Goal: Task Accomplishment & Management: Manage account settings

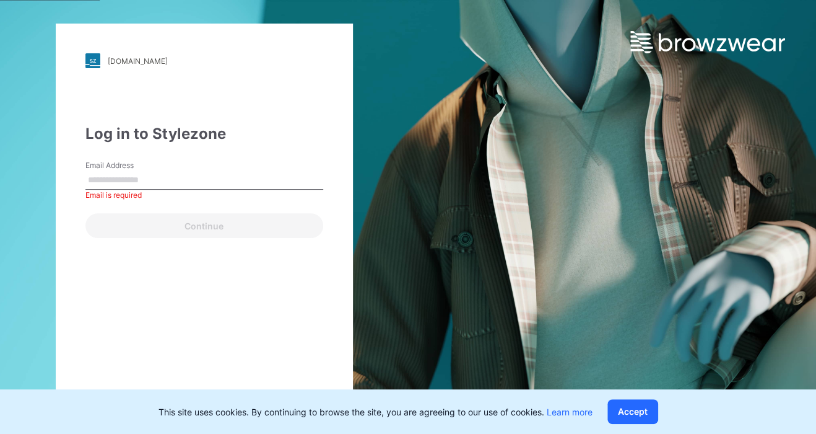
click at [131, 190] on div "Email Address Email is required" at bounding box center [204, 178] width 238 height 37
click at [131, 176] on input "Email Address" at bounding box center [204, 180] width 238 height 19
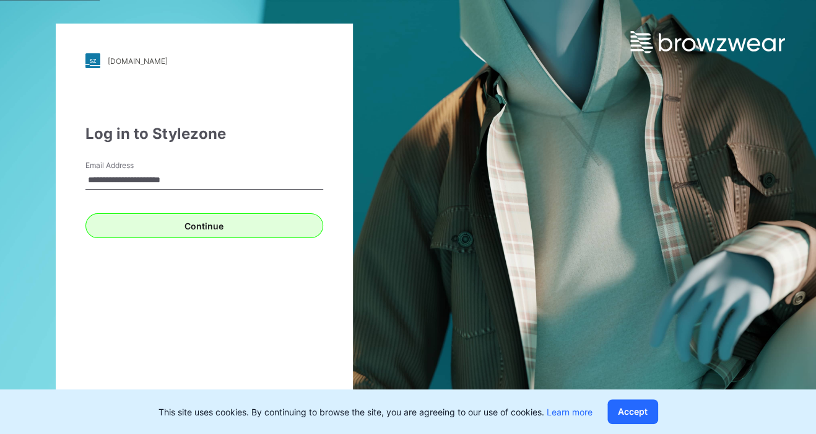
type input "**********"
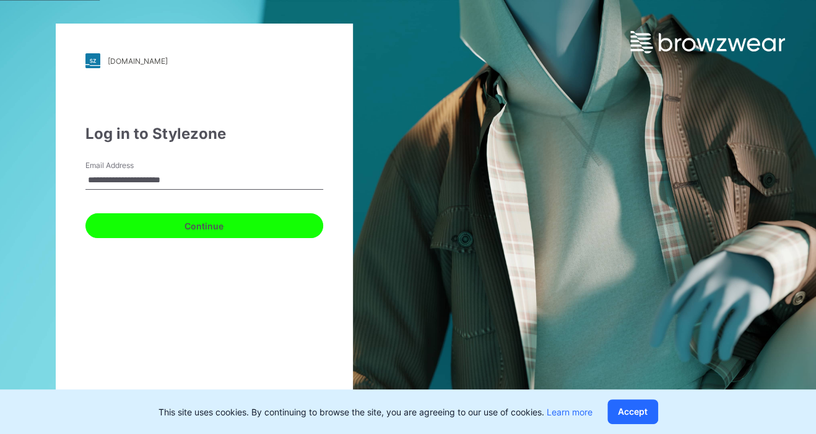
click at [129, 223] on button "Continue" at bounding box center [204, 225] width 238 height 25
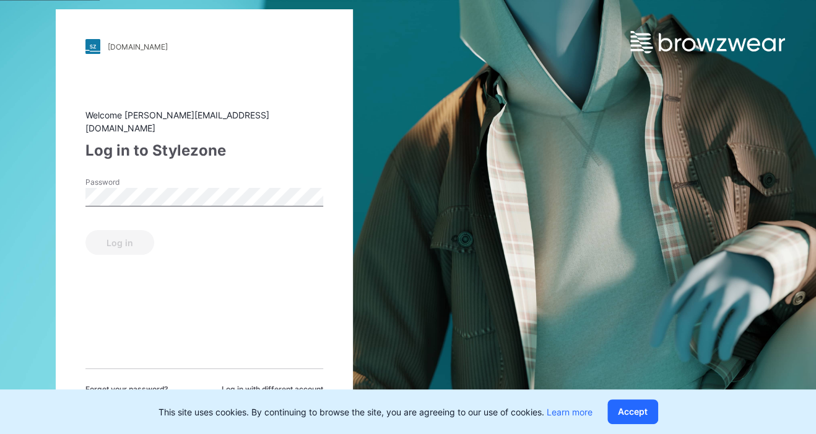
click at [147, 180] on label "Password" at bounding box center [128, 182] width 87 height 11
click at [28, 162] on div "walmart.stylezone.com Loading... Welcome michelleb@madengine.com Log in to Styl…" at bounding box center [204, 217] width 408 height 434
click at [116, 206] on div "Password is required" at bounding box center [204, 211] width 238 height 11
click at [85, 230] on button "Log in" at bounding box center [119, 242] width 69 height 25
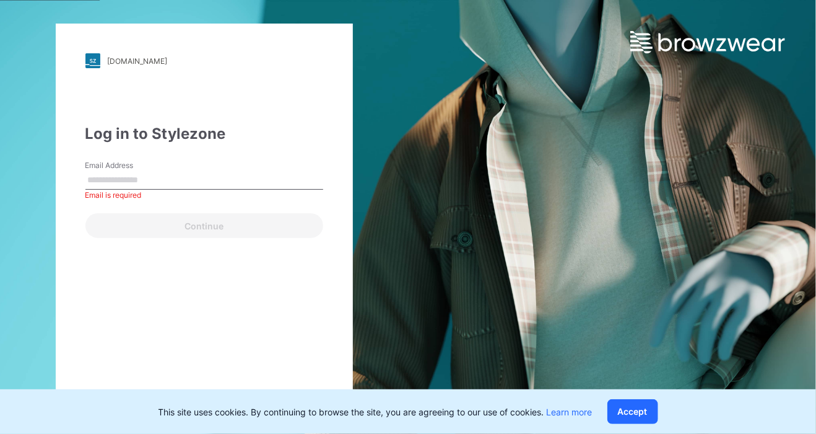
type input "**********"
click at [85, 213] on button "Continue" at bounding box center [204, 225] width 238 height 25
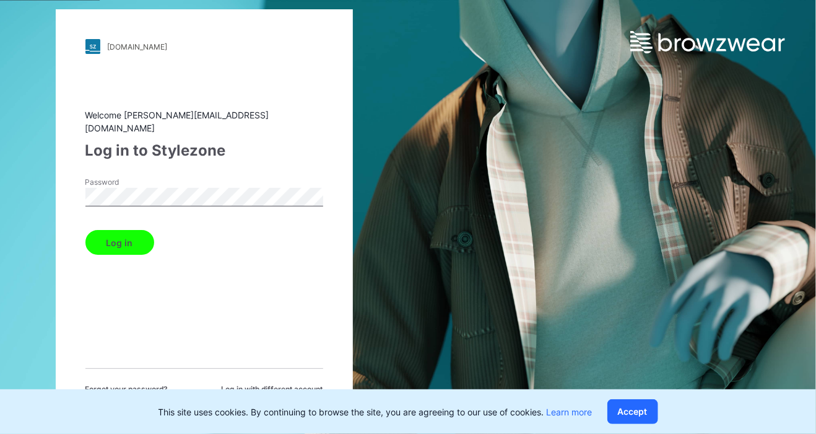
click at [121, 230] on button "Log in" at bounding box center [119, 242] width 69 height 25
click at [124, 235] on button "Log in" at bounding box center [119, 242] width 69 height 25
click at [127, 241] on button "Log in" at bounding box center [119, 242] width 69 height 25
click at [127, 241] on div "Log in" at bounding box center [204, 240] width 238 height 30
click at [127, 241] on button "Log in" at bounding box center [119, 242] width 69 height 25
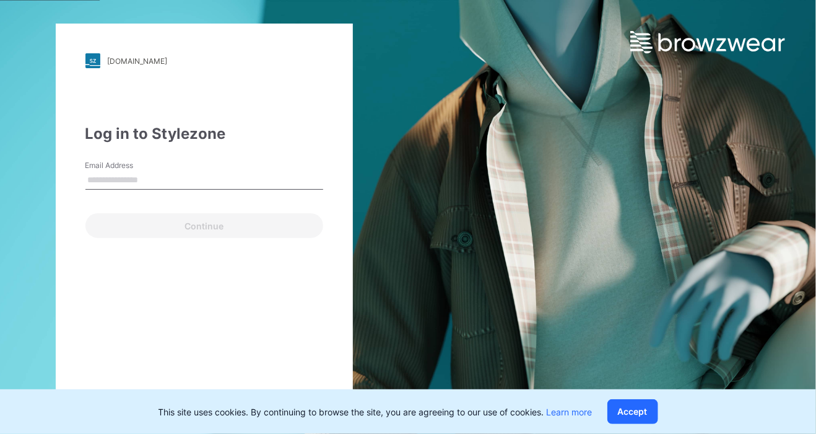
type input "**********"
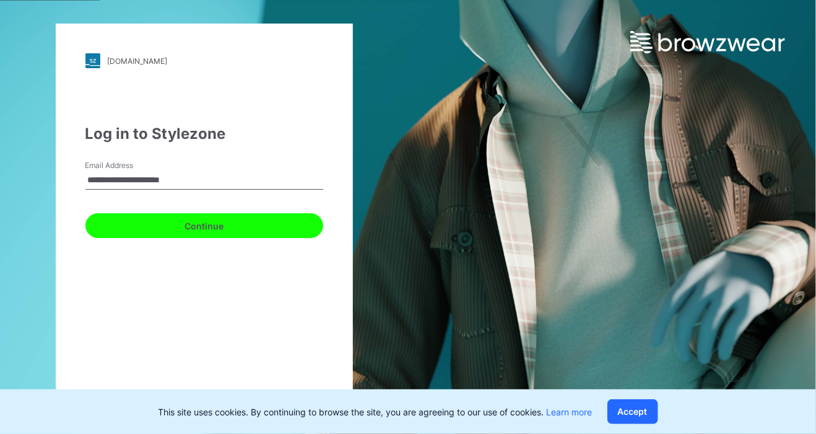
click at [178, 224] on button "Continue" at bounding box center [204, 225] width 238 height 25
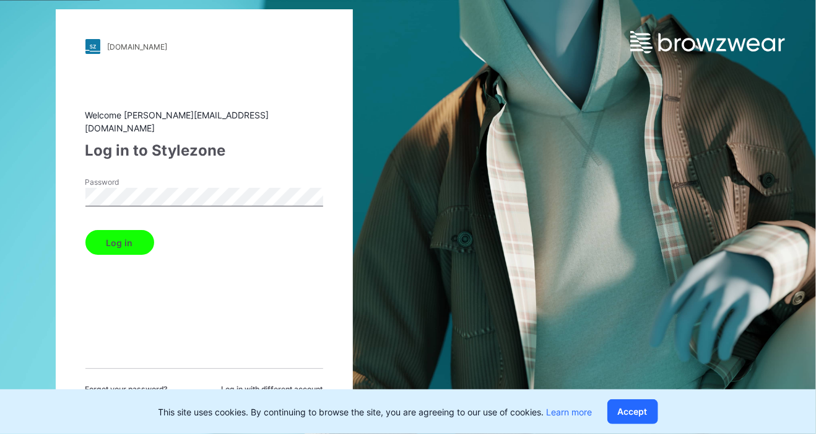
click at [85, 230] on button "Log in" at bounding box center [119, 242] width 69 height 25
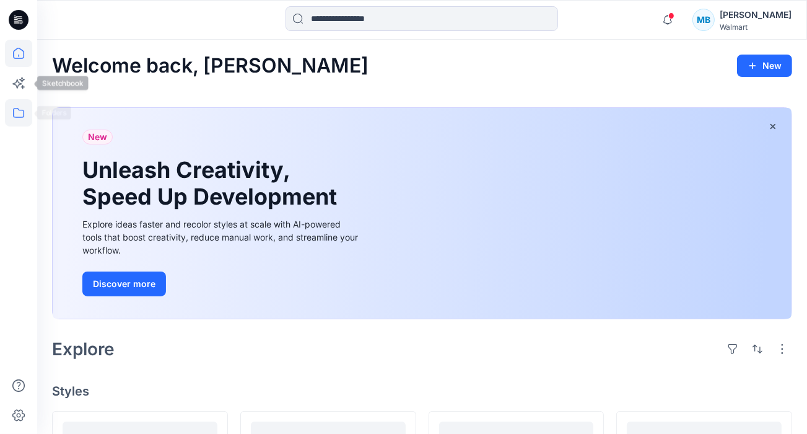
click at [7, 105] on icon at bounding box center [18, 112] width 27 height 27
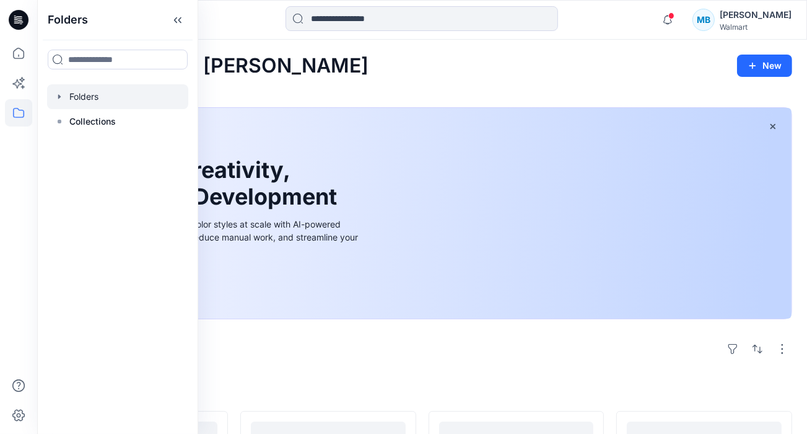
click at [92, 102] on div at bounding box center [117, 96] width 141 height 25
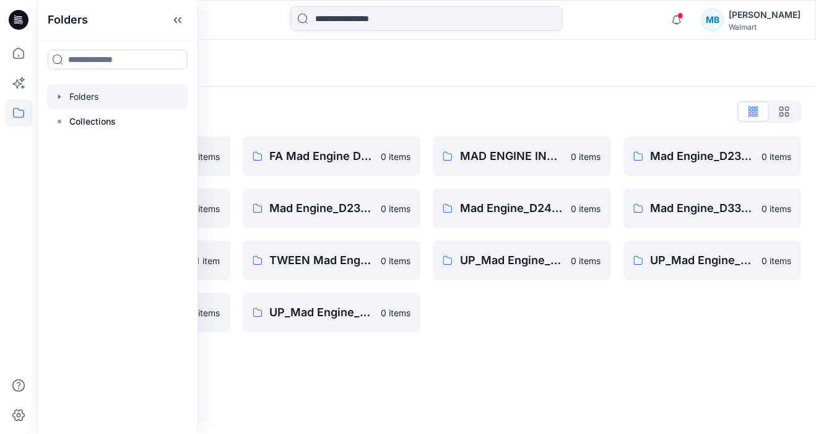
click at [55, 96] on icon "button" at bounding box center [60, 97] width 10 height 10
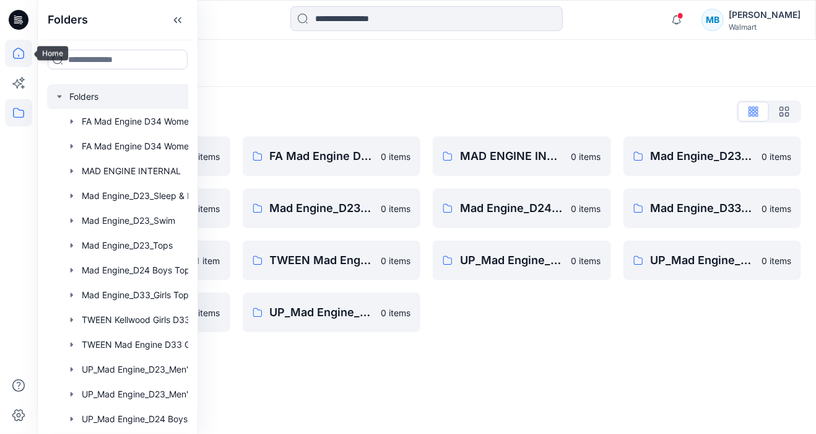
click at [7, 64] on icon at bounding box center [18, 53] width 27 height 27
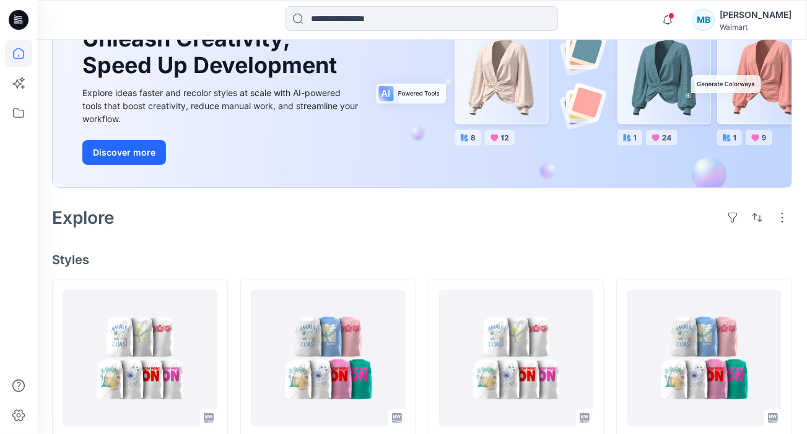
scroll to position [310, 0]
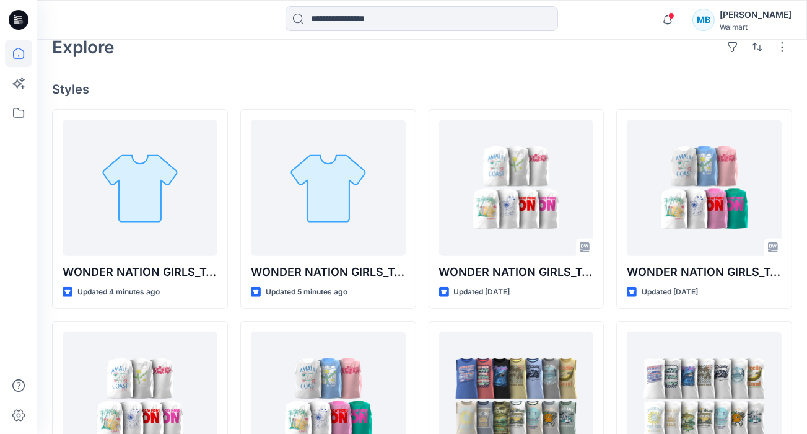
scroll to position [310, 0]
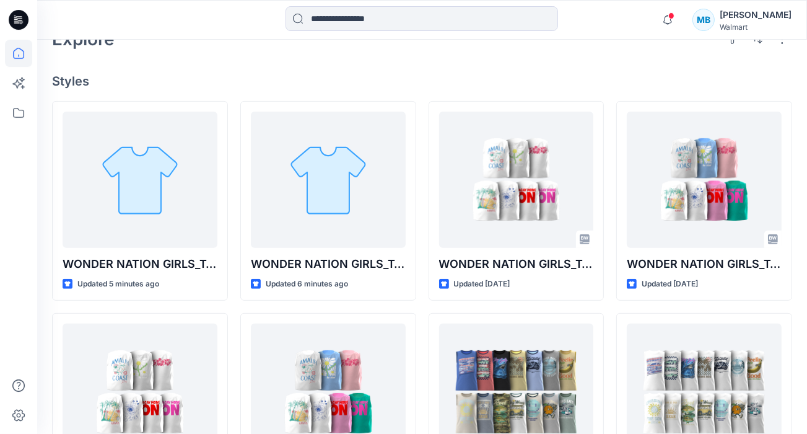
click at [45, 295] on div "Welcome back, [PERSON_NAME] New New Unleash Creativity, Speed Up Development Ex…" at bounding box center [422, 257] width 770 height 1054
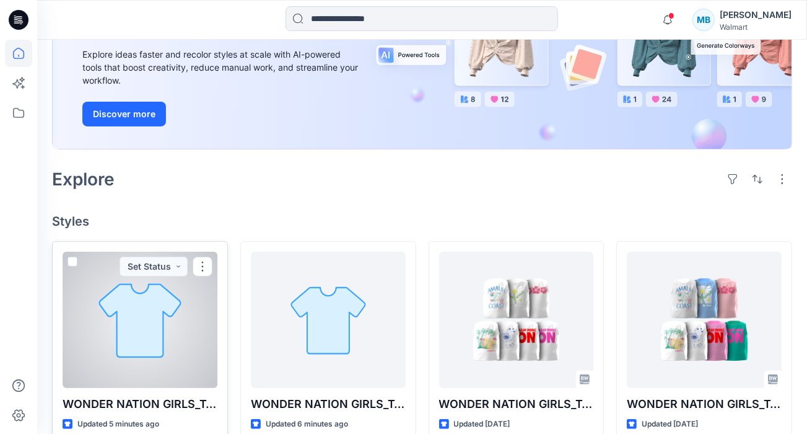
scroll to position [0, 0]
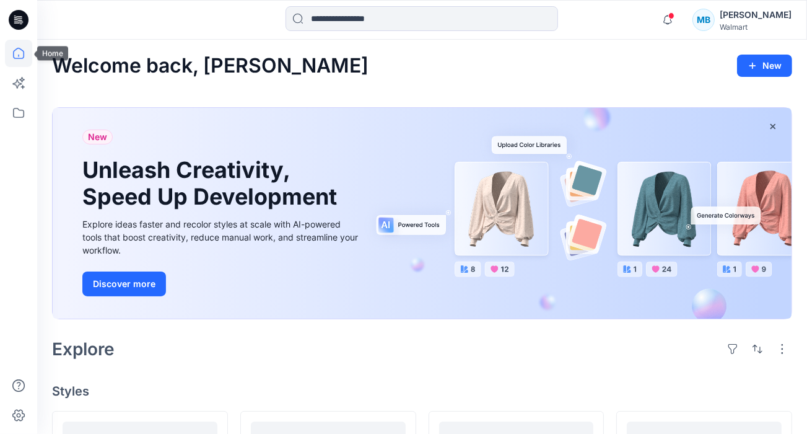
click at [21, 56] on icon at bounding box center [18, 53] width 27 height 27
click at [1, 56] on div at bounding box center [18, 217] width 37 height 434
click at [17, 115] on icon at bounding box center [18, 112] width 27 height 27
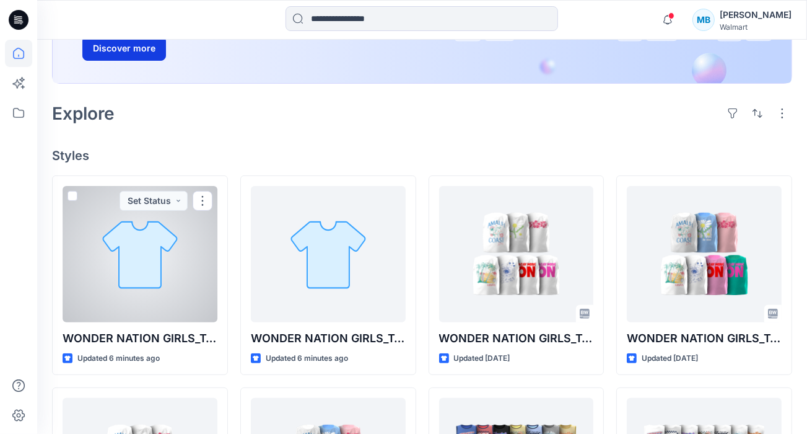
scroll to position [186, 0]
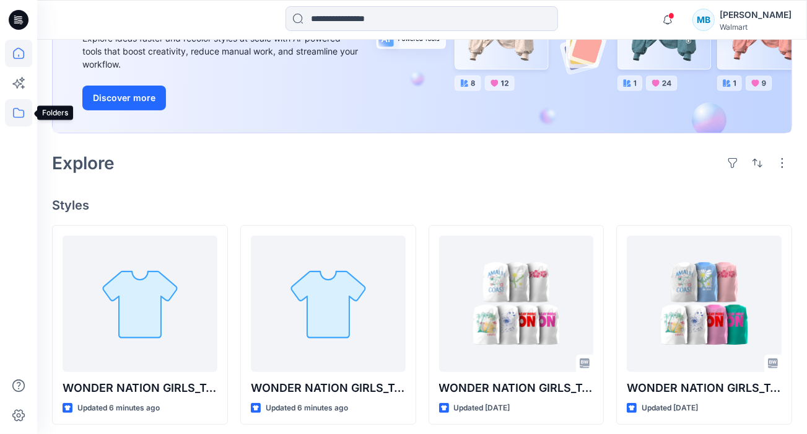
click at [7, 120] on icon at bounding box center [18, 112] width 27 height 27
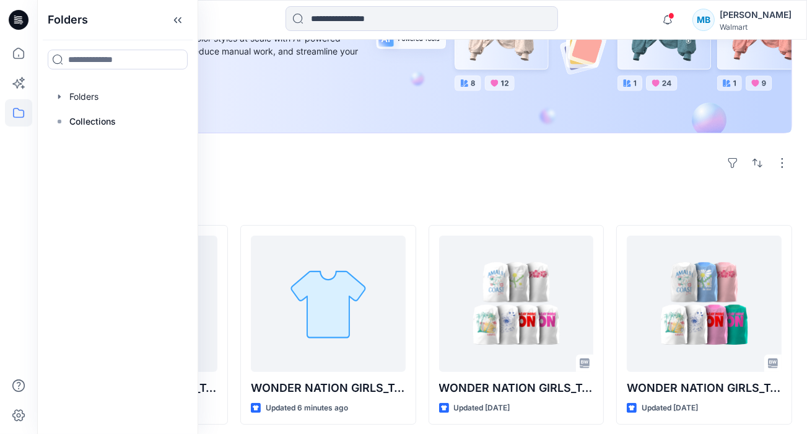
click at [304, 173] on div "Explore" at bounding box center [422, 163] width 740 height 30
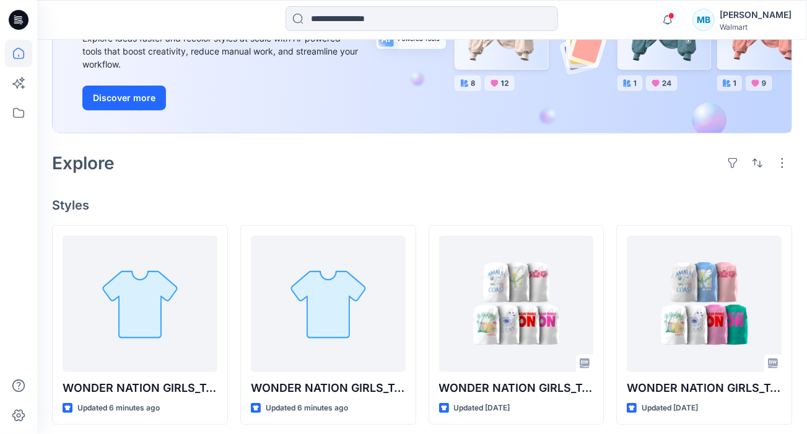
scroll to position [372, 0]
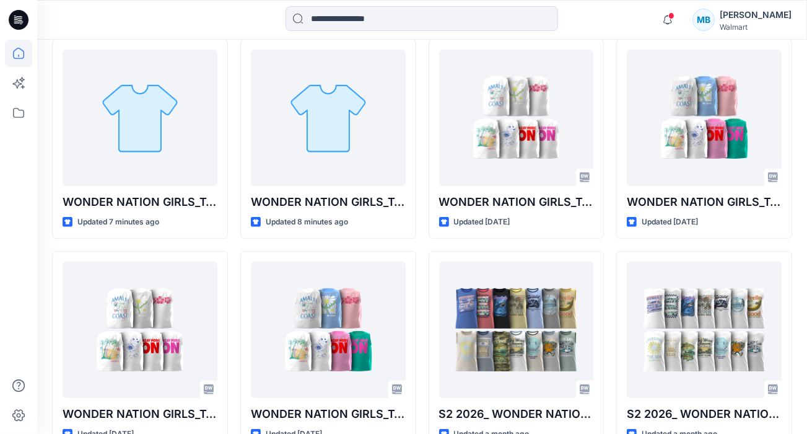
click at [24, 266] on div at bounding box center [18, 237] width 27 height 394
click at [672, 17] on icon "button" at bounding box center [668, 19] width 24 height 25
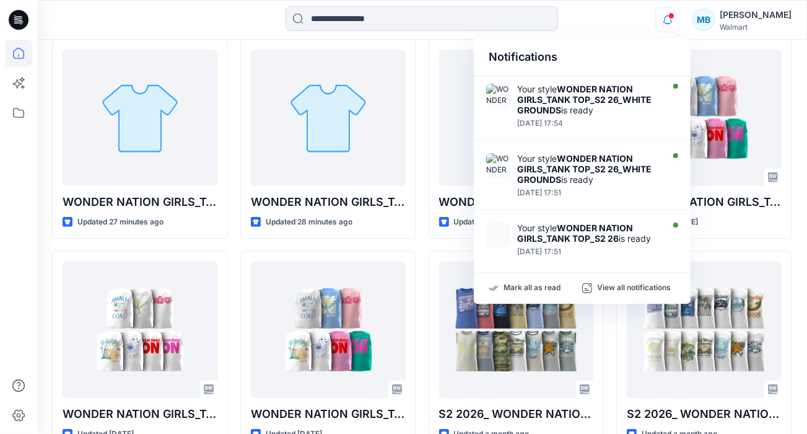
click at [670, 24] on icon "button" at bounding box center [668, 24] width 4 height 2
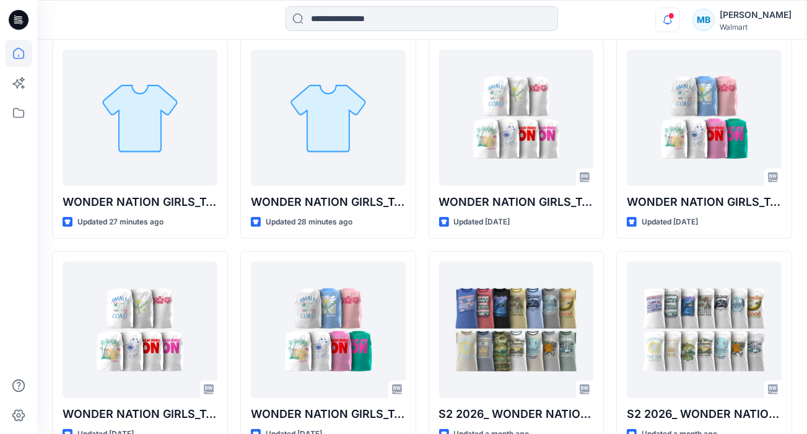
click at [676, 24] on icon "button" at bounding box center [668, 19] width 24 height 25
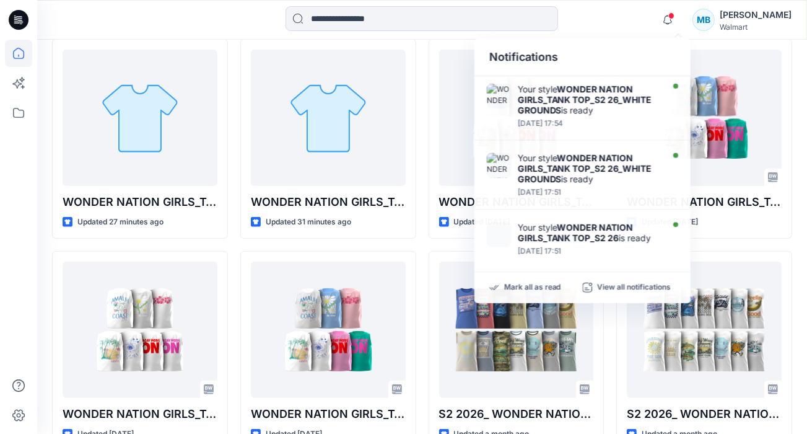
click at [238, 35] on div "Notifications Your style WONDER NATION GIRLS_TANK TOP_S2 26_WHITE GROUNDS is re…" at bounding box center [422, 20] width 770 height 40
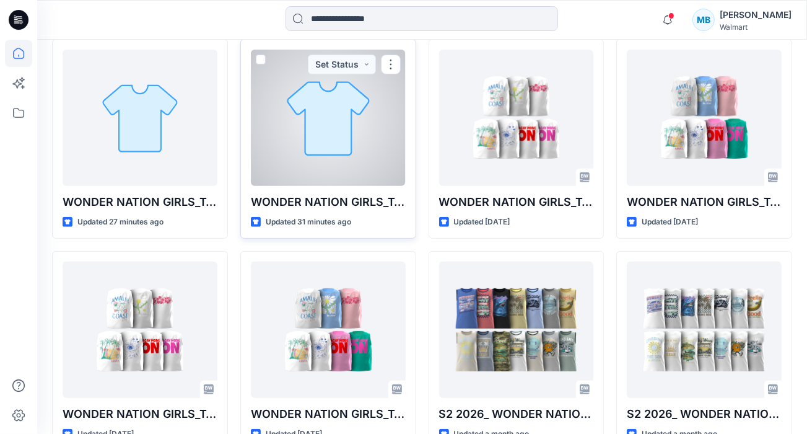
click at [262, 77] on div at bounding box center [328, 118] width 155 height 136
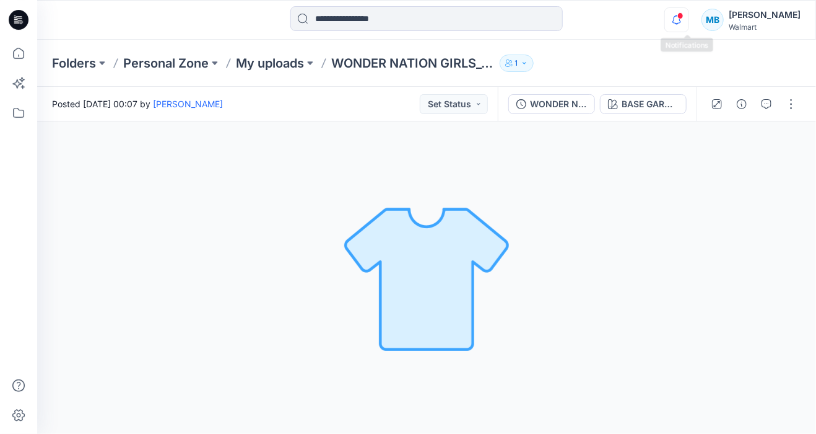
click at [678, 22] on icon "button" at bounding box center [677, 19] width 24 height 25
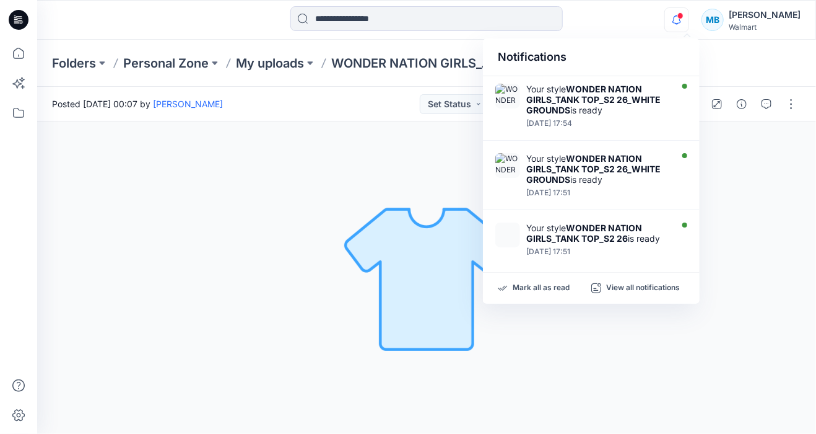
click at [656, 28] on div "Notifications Your style WONDER NATION GIRLS_TANK TOP_S2 26_WHITE GROUNDS is re…" at bounding box center [426, 19] width 779 height 27
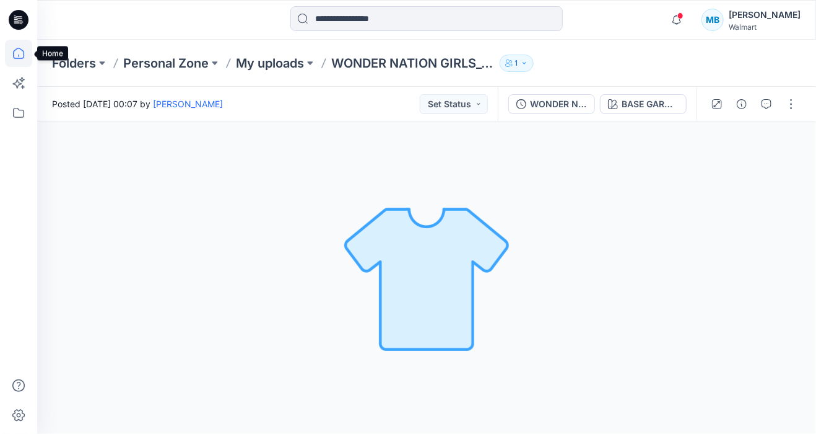
click at [28, 48] on icon at bounding box center [18, 53] width 27 height 27
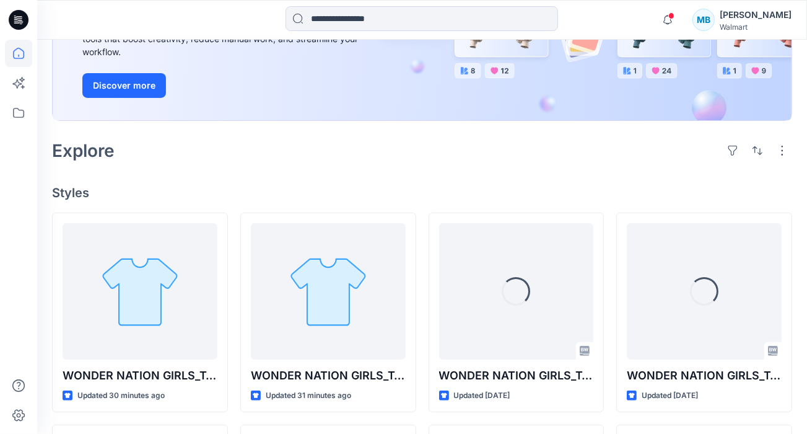
scroll to position [198, 0]
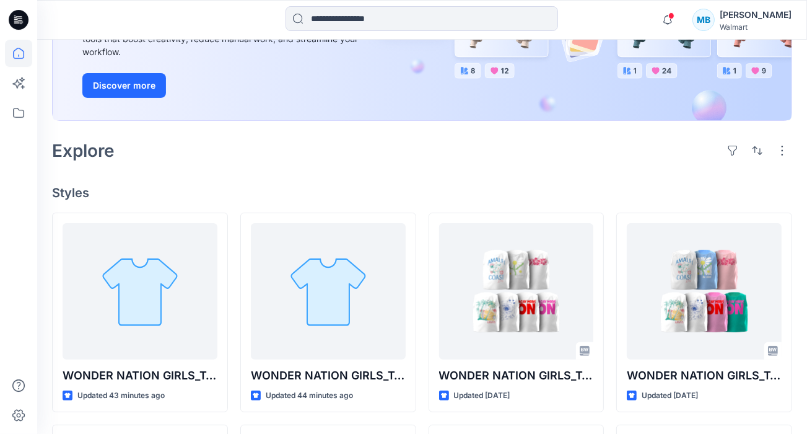
click at [595, 182] on div "Welcome back, Michelle New New Unleash Creativity, Speed Up Development Explore…" at bounding box center [422, 368] width 770 height 1054
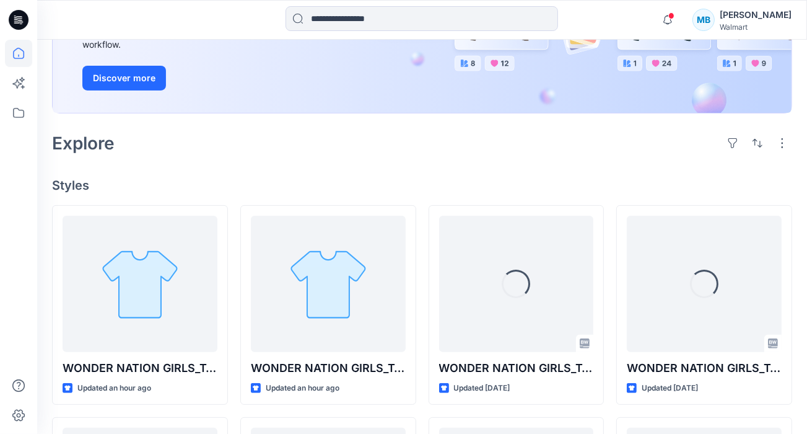
scroll to position [208, 0]
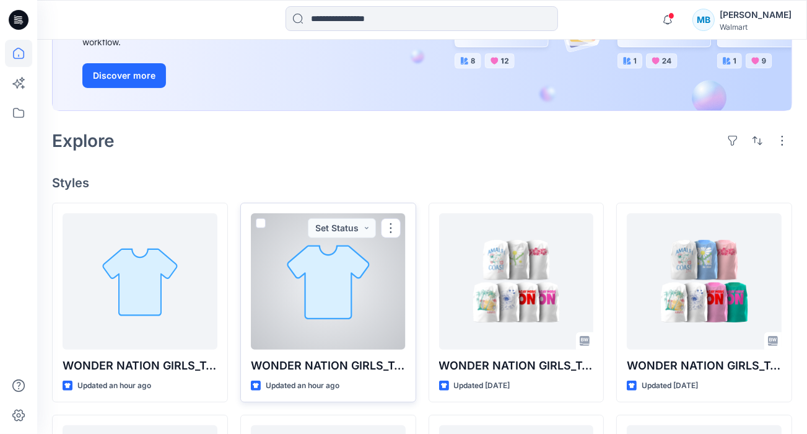
click at [301, 269] on div at bounding box center [328, 281] width 155 height 136
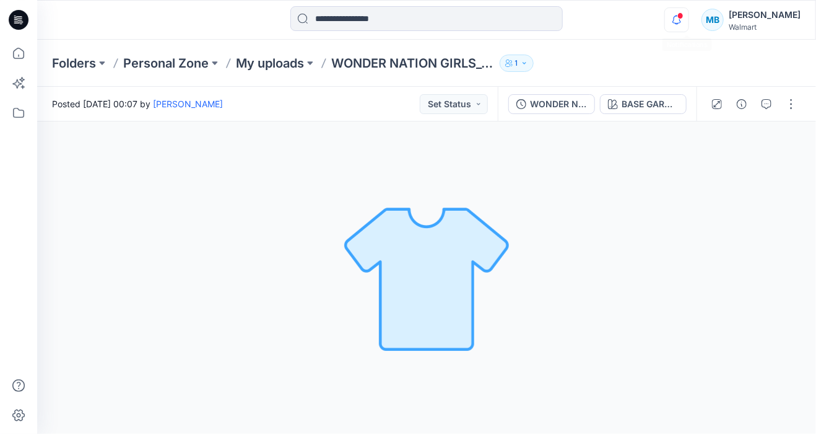
click at [680, 31] on icon "button" at bounding box center [677, 19] width 24 height 25
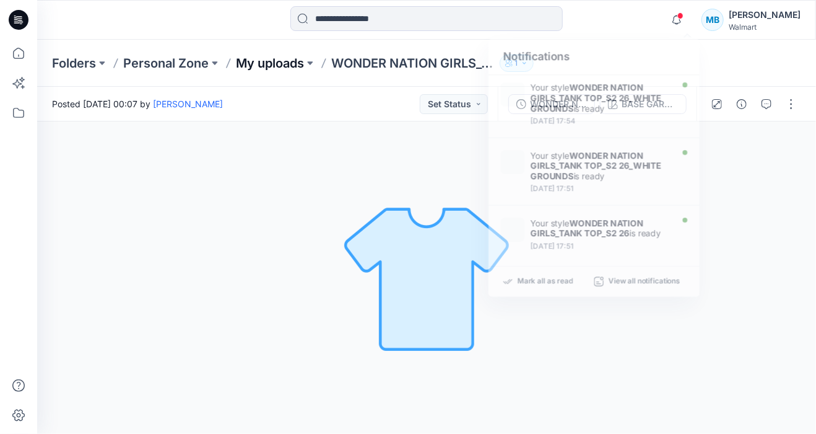
click at [269, 61] on p "My uploads" at bounding box center [270, 63] width 68 height 17
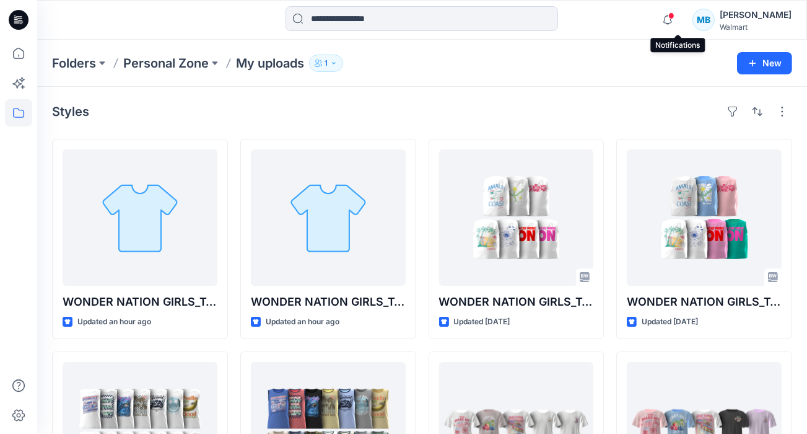
click at [675, 15] on span at bounding box center [671, 15] width 6 height 7
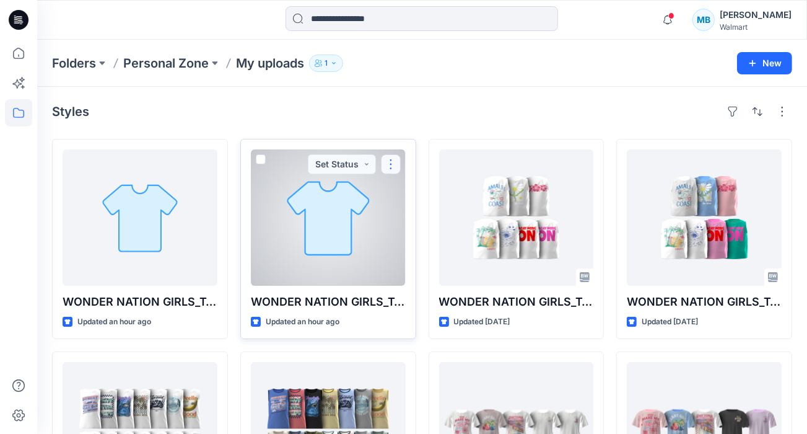
click at [390, 163] on button "button" at bounding box center [391, 164] width 20 height 20
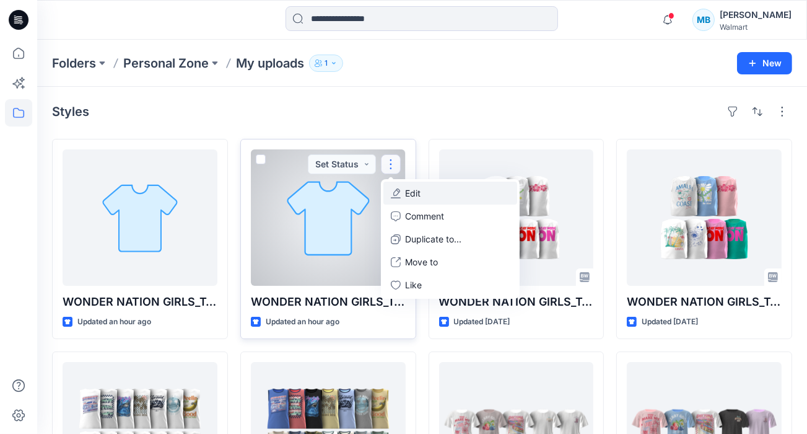
click at [417, 195] on p "Edit" at bounding box center [413, 192] width 15 height 13
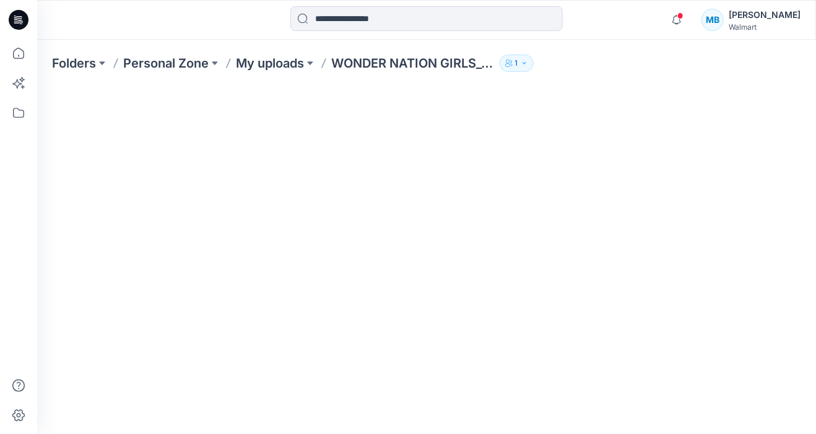
scroll to position [352, 0]
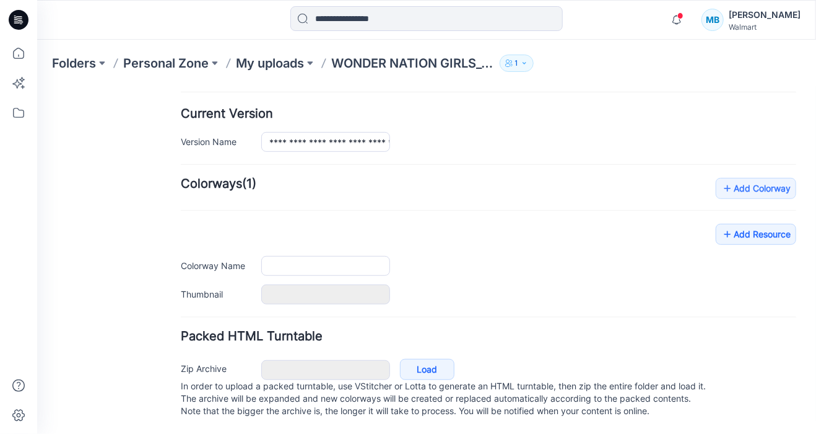
type input "**********"
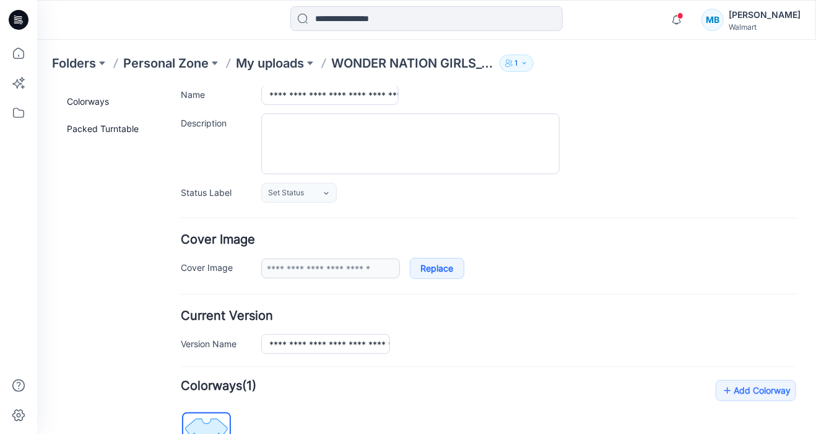
scroll to position [0, 0]
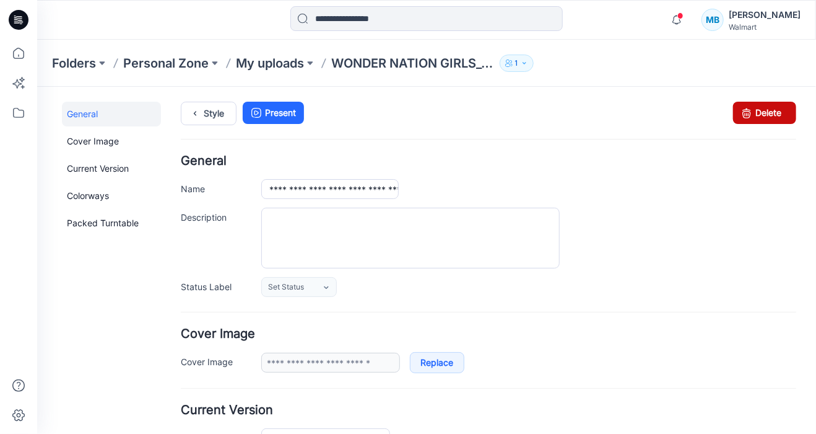
click at [741, 118] on icon at bounding box center [746, 112] width 17 height 22
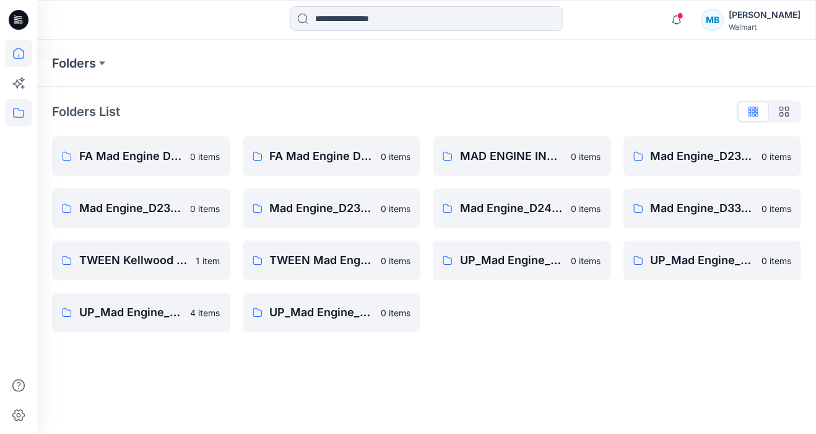
click at [20, 46] on icon at bounding box center [18, 53] width 27 height 27
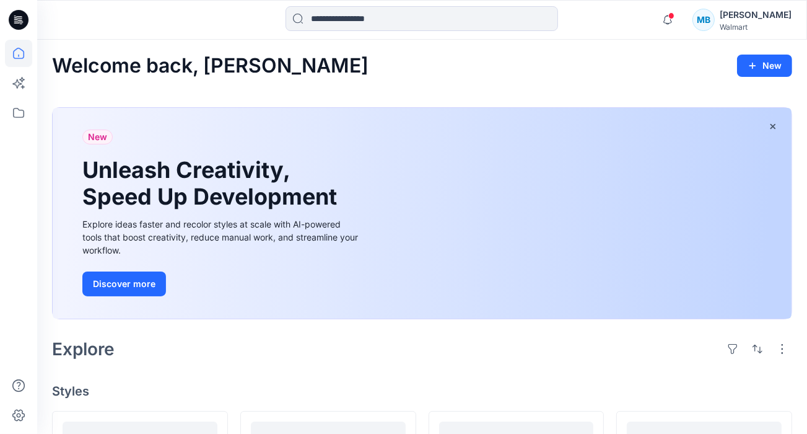
scroll to position [297, 0]
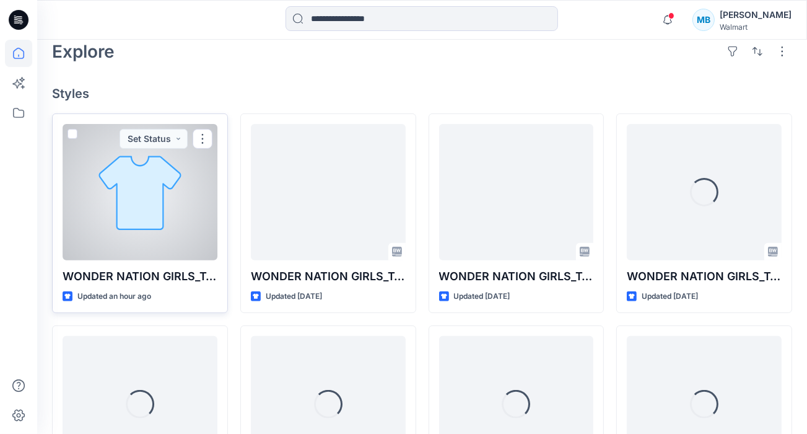
click at [114, 210] on div at bounding box center [140, 192] width 155 height 136
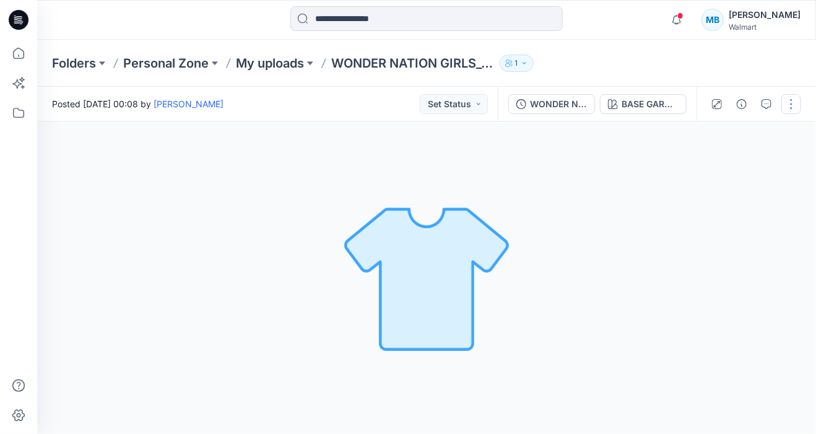
click at [794, 98] on button "button" at bounding box center [792, 104] width 20 height 20
click at [719, 158] on button "Edit" at bounding box center [740, 167] width 114 height 23
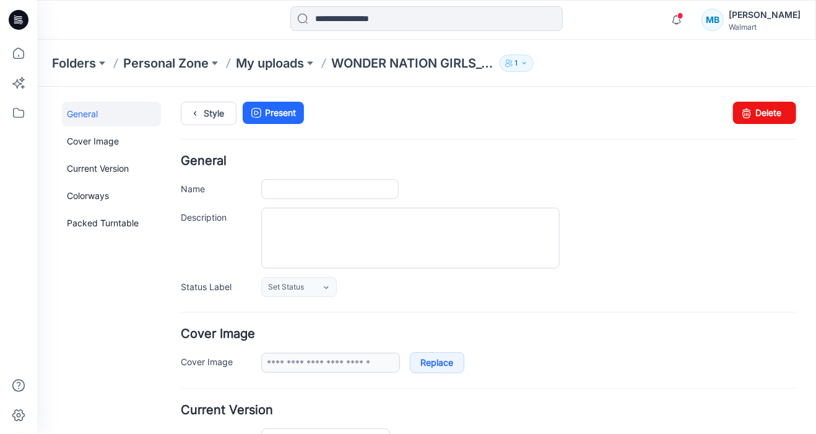
type input "**********"
drag, startPoint x: 758, startPoint y: 116, endPoint x: 512, endPoint y: 138, distance: 246.9
click at [758, 116] on link "Delete" at bounding box center [764, 112] width 63 height 22
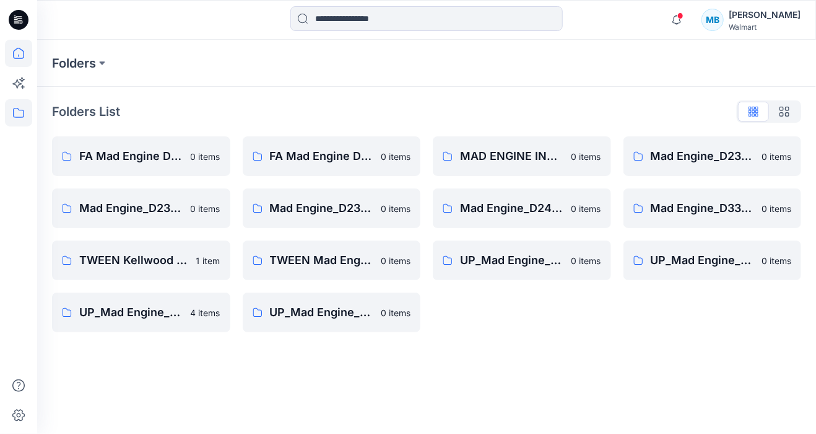
click at [15, 54] on icon at bounding box center [18, 53] width 27 height 27
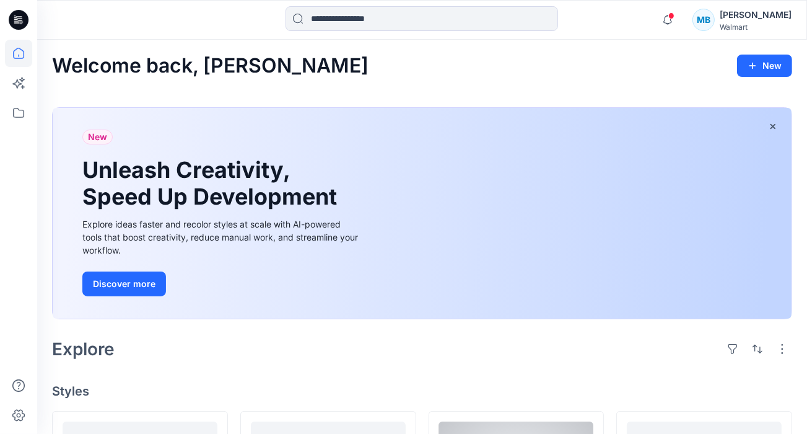
scroll to position [250, 0]
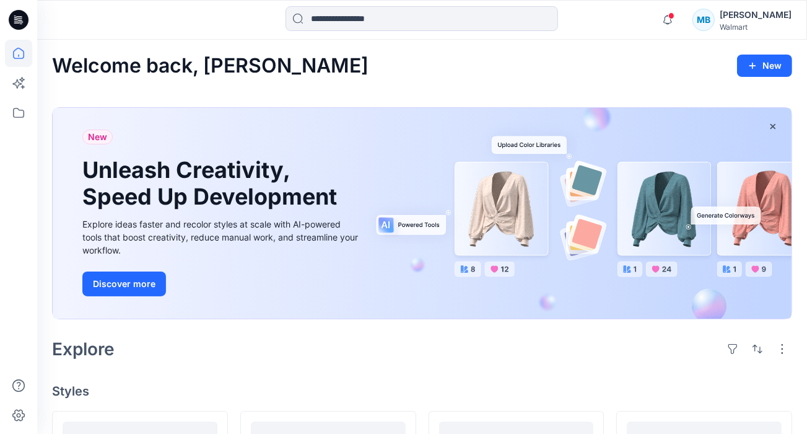
scroll to position [237, 0]
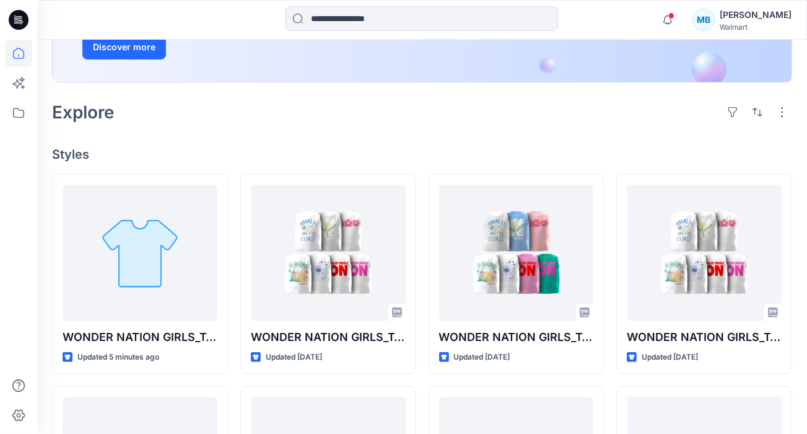
click at [237, 151] on h4 "Styles" at bounding box center [422, 154] width 740 height 15
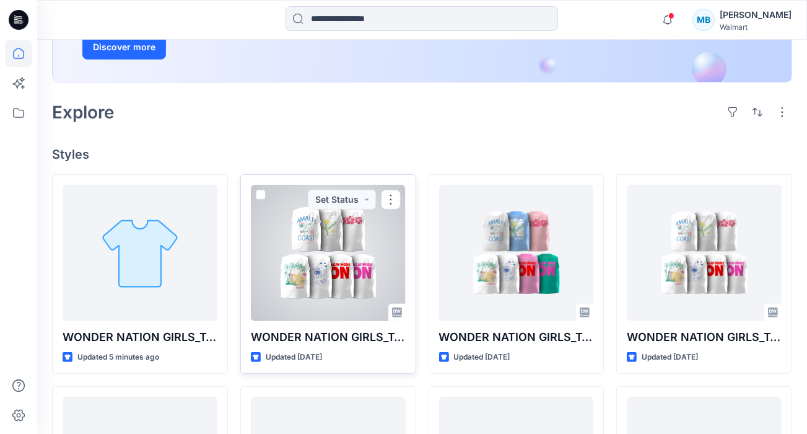
click at [315, 272] on div at bounding box center [328, 253] width 155 height 136
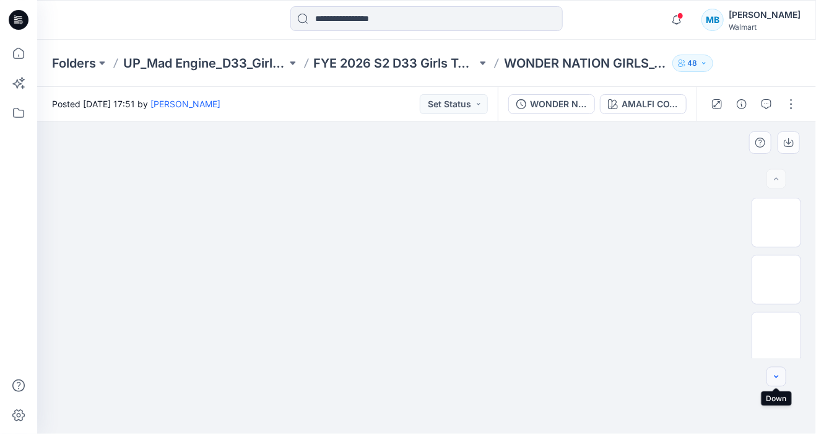
click at [770, 370] on button "button" at bounding box center [777, 377] width 20 height 20
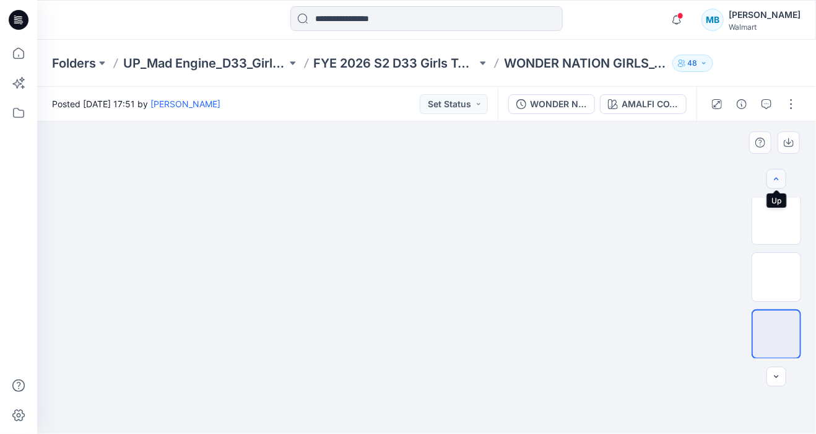
click at [776, 175] on icon "button" at bounding box center [777, 179] width 10 height 10
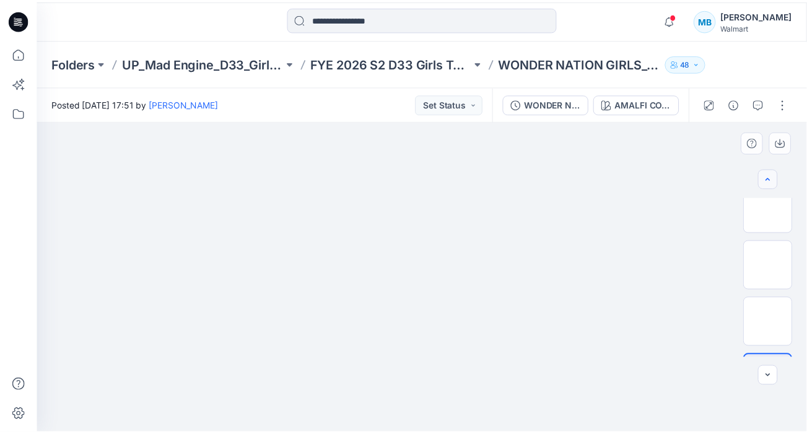
scroll to position [0, 0]
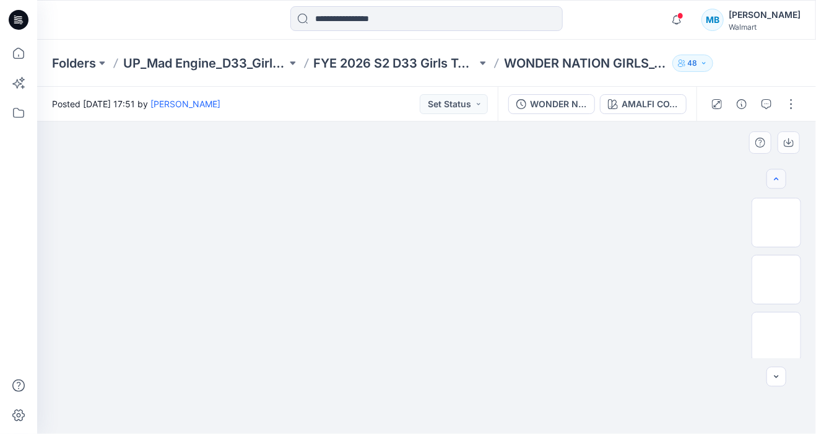
click at [776, 175] on div at bounding box center [777, 179] width 20 height 20
click at [13, 49] on icon at bounding box center [18, 53] width 27 height 27
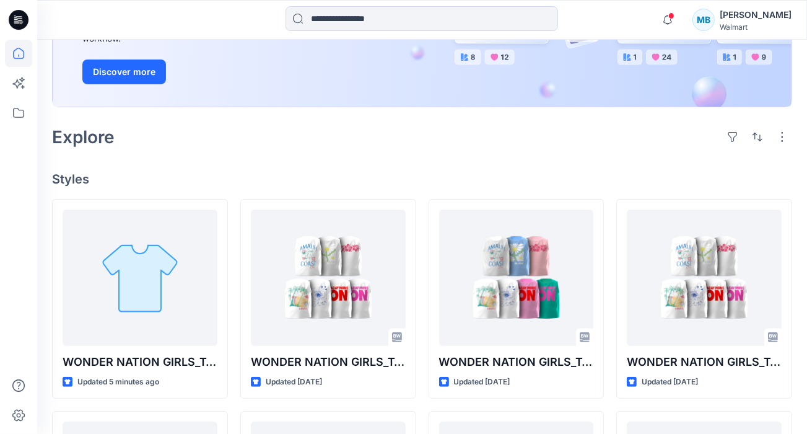
scroll to position [212, 0]
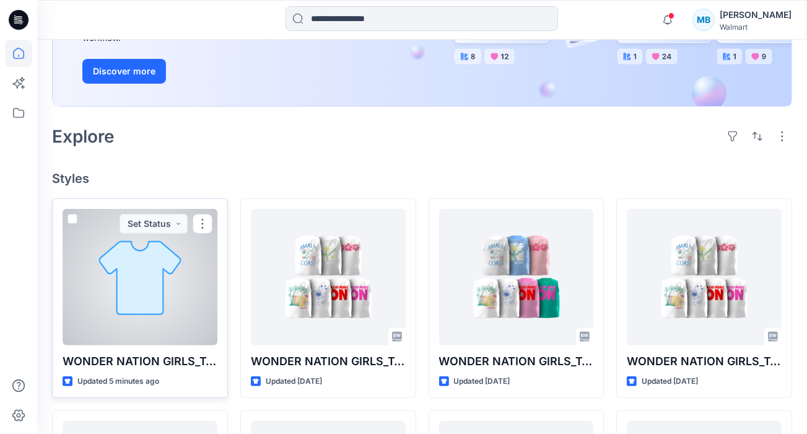
click at [178, 305] on div at bounding box center [140, 277] width 155 height 136
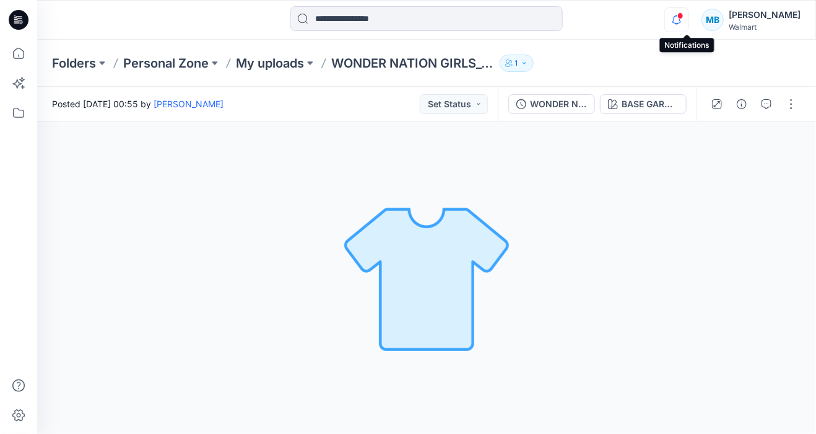
click at [689, 28] on icon "button" at bounding box center [677, 19] width 24 height 25
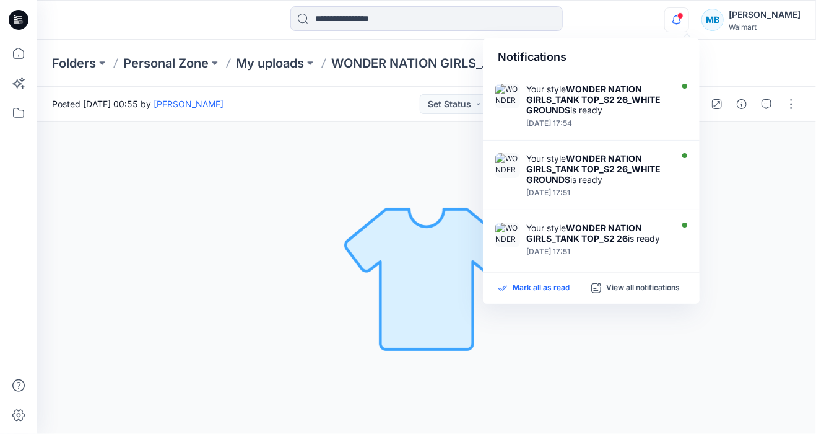
click at [533, 291] on p "Mark all as read" at bounding box center [541, 287] width 57 height 11
click at [359, 91] on div "Posted Tuesday, August 26, 2025 00:55 by Michelle Baker Set Status" at bounding box center [267, 104] width 461 height 34
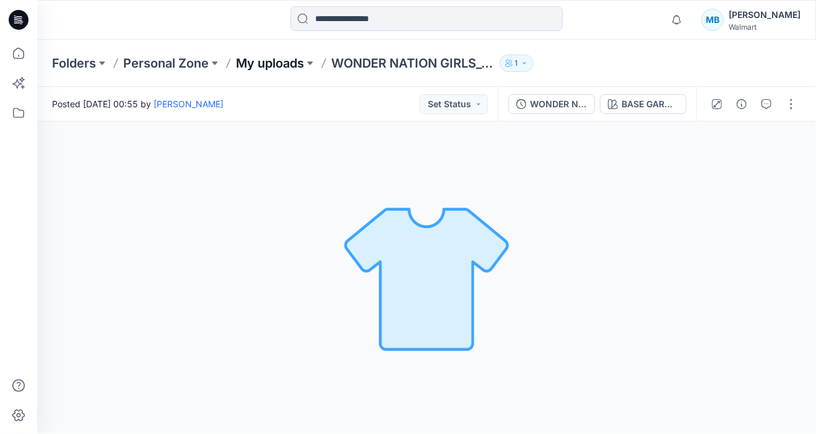
click at [266, 59] on p "My uploads" at bounding box center [270, 63] width 68 height 17
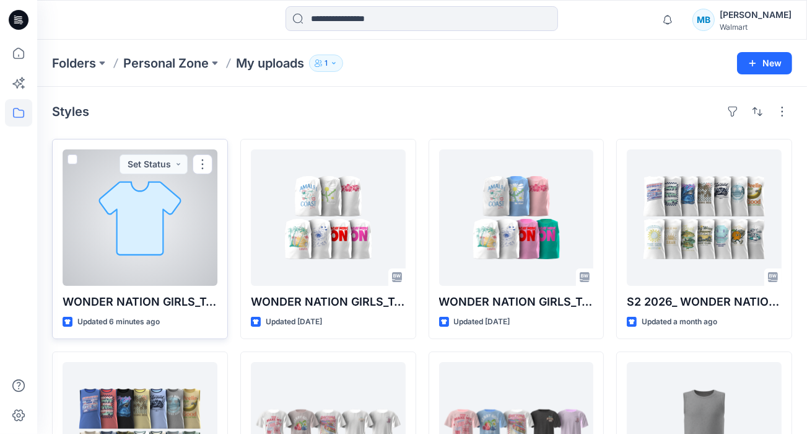
click at [218, 170] on div "WONDER NATION GIRLS_TANK TOP_WG1430 Updated 6 minutes ago Set Status" at bounding box center [140, 239] width 176 height 200
click at [158, 207] on div at bounding box center [140, 217] width 155 height 136
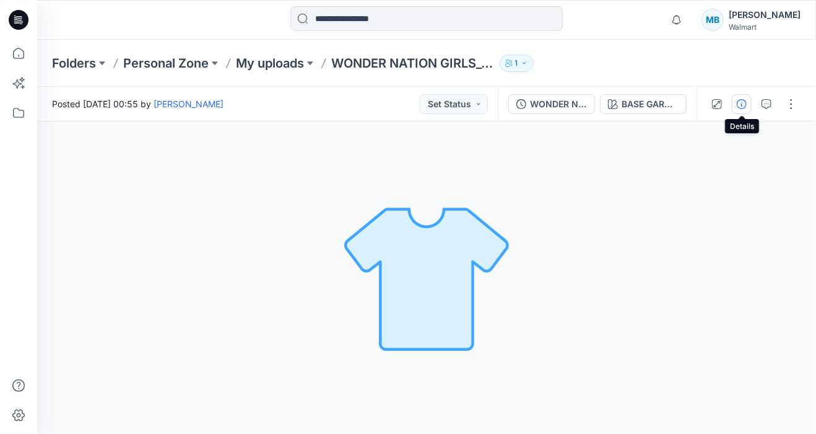
click at [746, 101] on icon "button" at bounding box center [742, 104] width 10 height 10
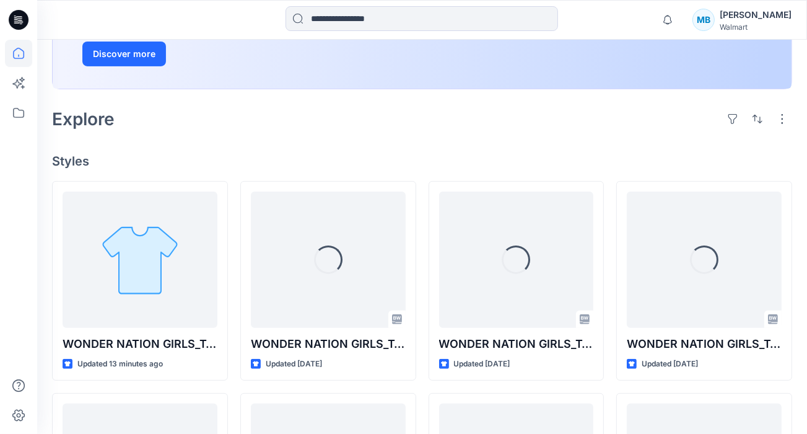
scroll to position [233, 0]
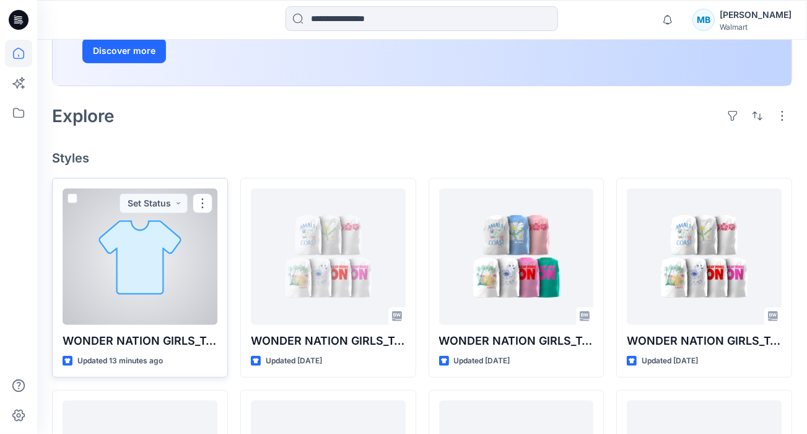
click at [155, 248] on div at bounding box center [140, 256] width 155 height 136
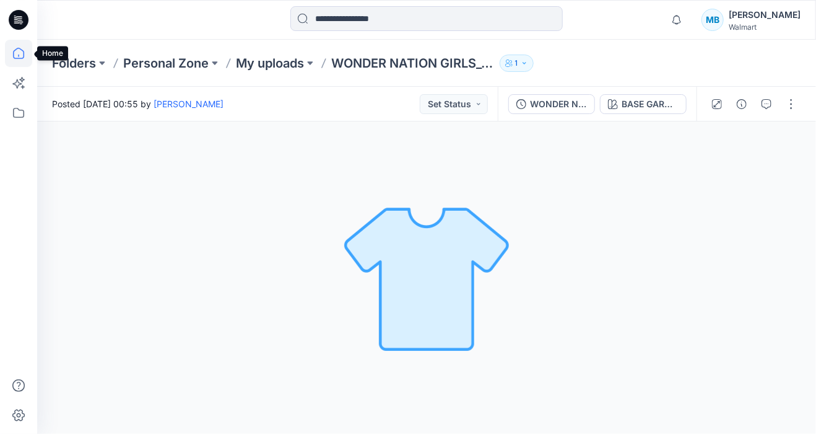
click at [15, 50] on icon at bounding box center [18, 53] width 11 height 11
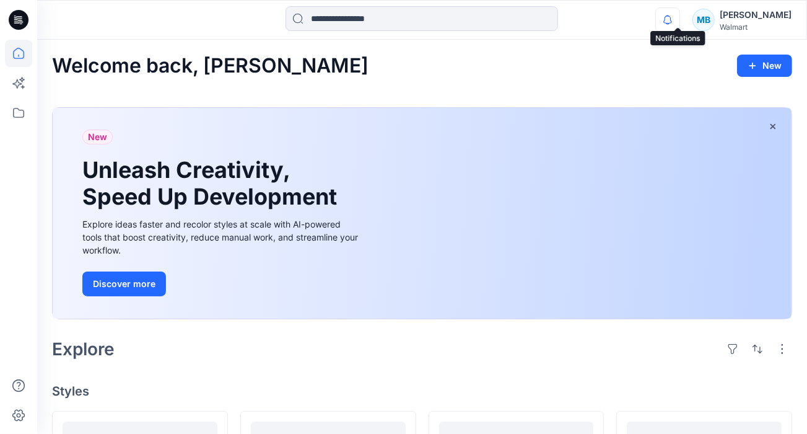
click at [678, 18] on icon "button" at bounding box center [668, 19] width 24 height 25
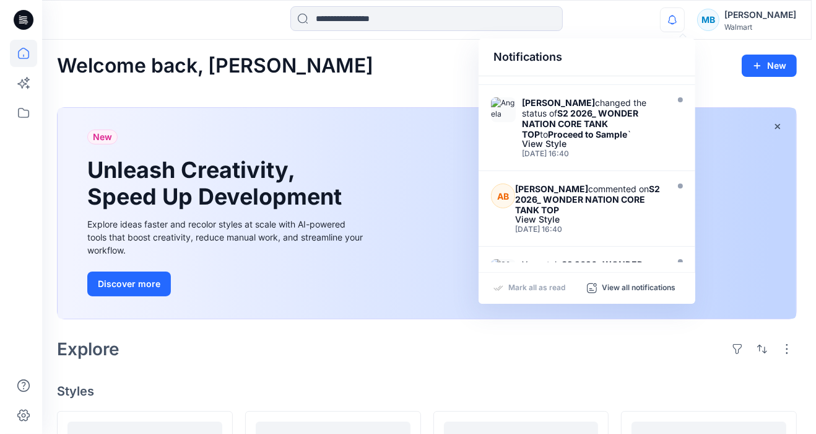
scroll to position [244, 0]
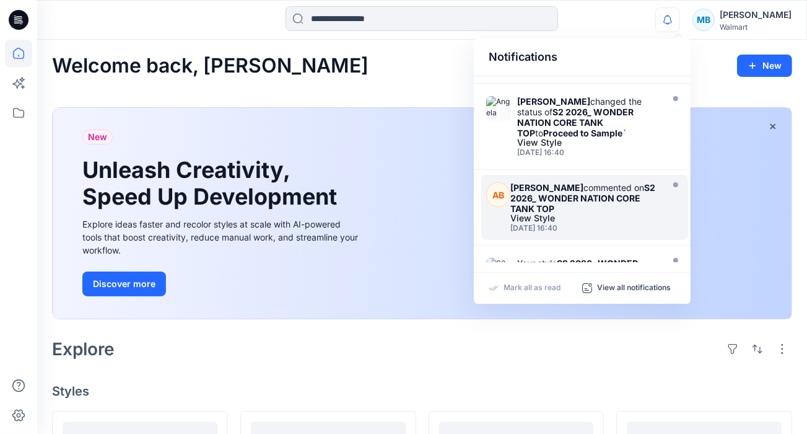
click at [572, 219] on div "[PERSON_NAME] commented on S2 2026_ WONDER NATION CORE TANK TOP View Style [DAT…" at bounding box center [587, 207] width 155 height 50
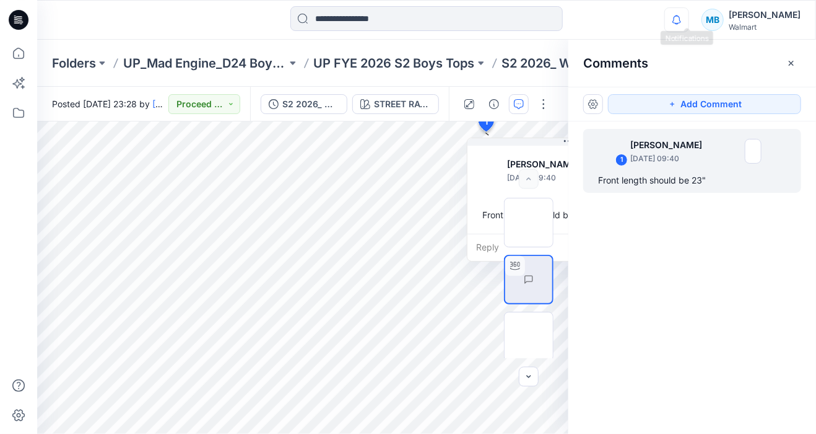
click at [689, 14] on icon "button" at bounding box center [677, 19] width 24 height 25
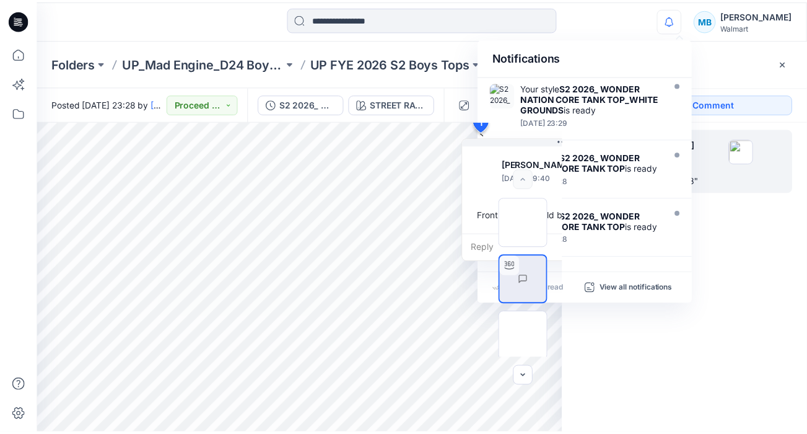
scroll to position [505, 0]
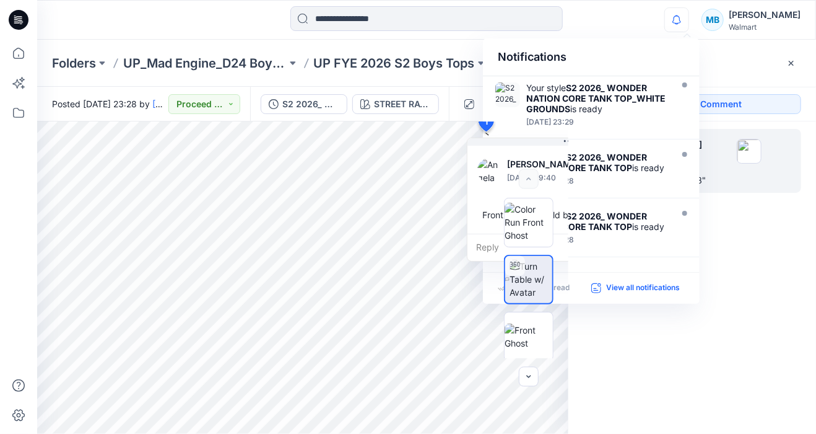
click at [618, 283] on p "View all notifications" at bounding box center [643, 287] width 74 height 11
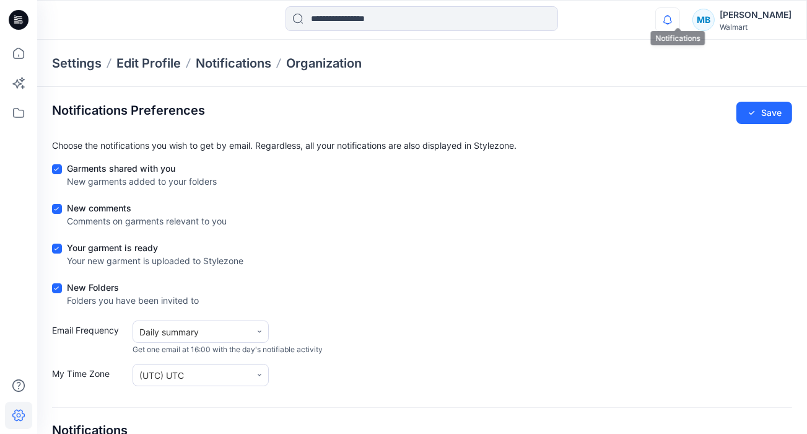
click at [679, 25] on icon "button" at bounding box center [668, 19] width 24 height 25
